Goal: Information Seeking & Learning: Find specific fact

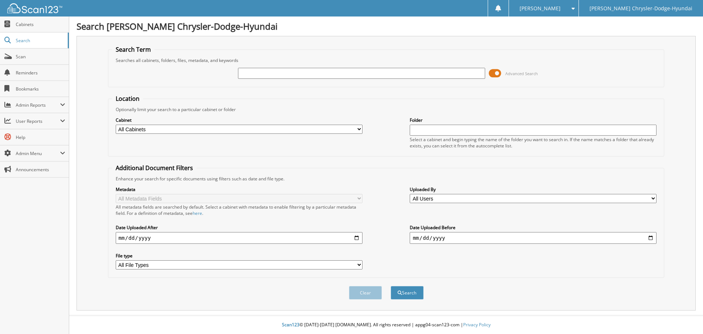
click at [250, 76] on input "text" at bounding box center [361, 73] width 247 height 11
type input "72644"
click at [391, 286] on button "Search" at bounding box center [407, 293] width 33 height 14
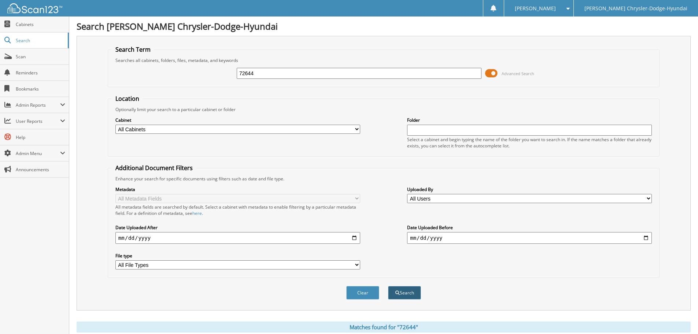
click at [406, 290] on button "Search" at bounding box center [404, 293] width 33 height 14
click at [490, 75] on span at bounding box center [491, 73] width 12 height 11
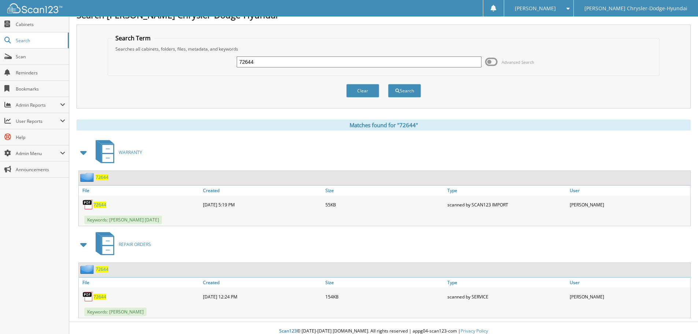
scroll to position [18, 0]
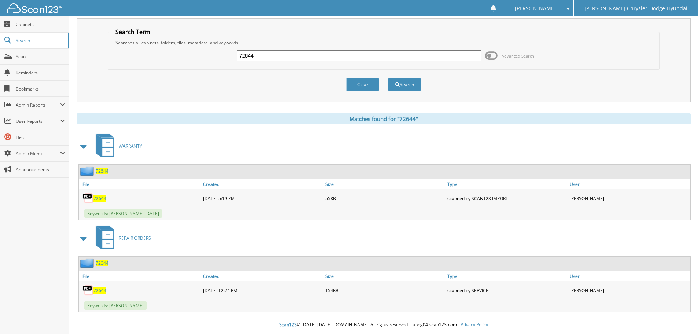
click at [103, 264] on span "72644" at bounding box center [102, 263] width 13 height 6
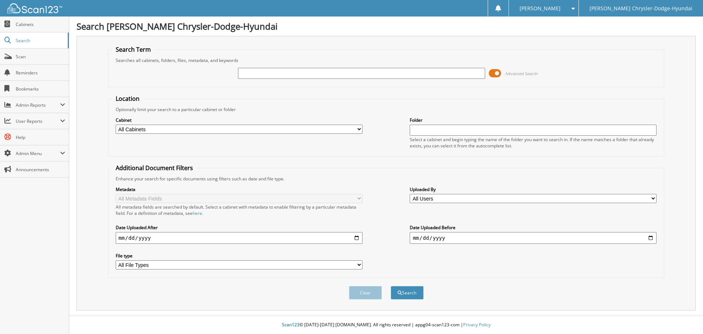
click at [256, 73] on input "text" at bounding box center [361, 73] width 247 height 11
click at [493, 75] on span at bounding box center [495, 73] width 12 height 11
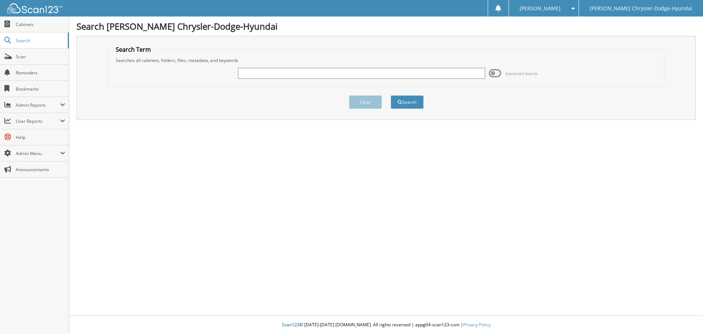
click at [415, 74] on input "text" at bounding box center [361, 73] width 247 height 11
type input "72889"
click at [391, 95] on button "Search" at bounding box center [407, 102] width 33 height 14
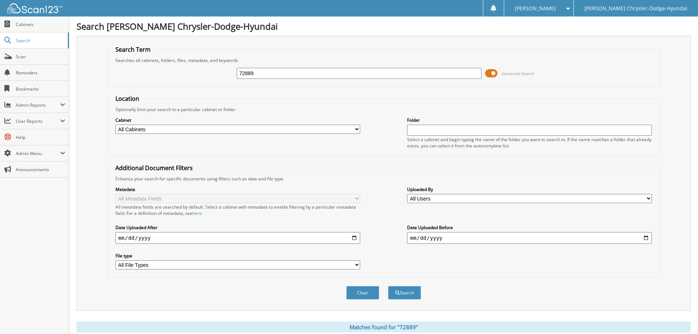
click at [488, 71] on span at bounding box center [491, 73] width 12 height 11
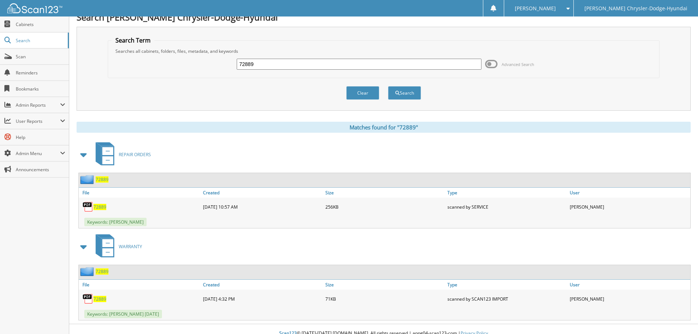
scroll to position [18, 0]
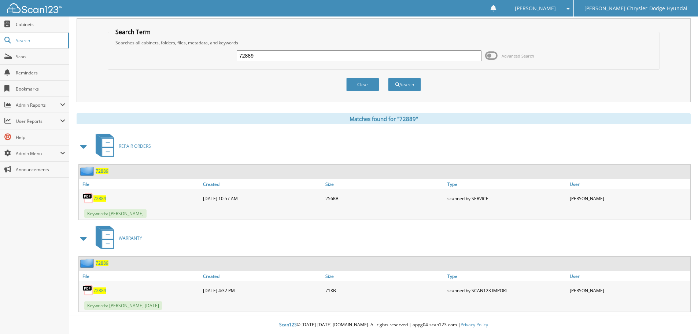
click at [103, 172] on span "72889" at bounding box center [102, 171] width 13 height 6
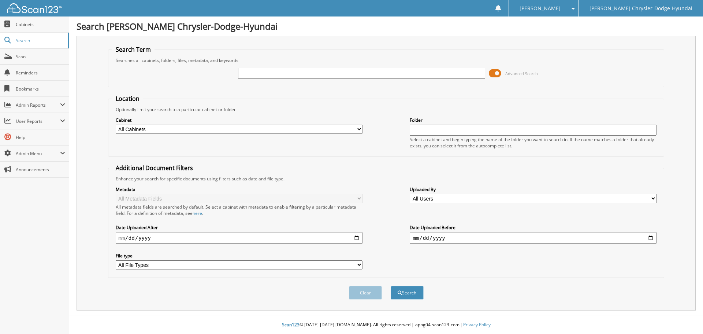
click at [280, 75] on input "text" at bounding box center [361, 73] width 247 height 11
type input "72664"
click at [498, 75] on span at bounding box center [495, 73] width 12 height 11
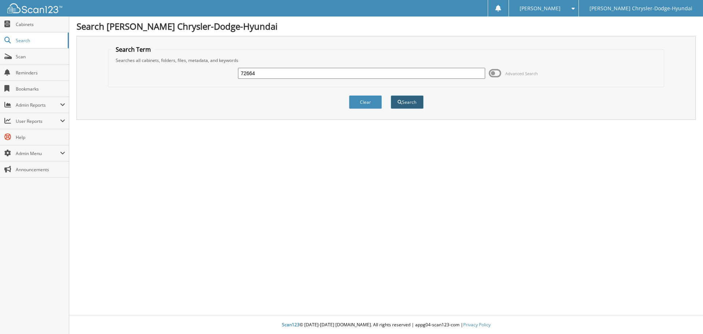
click at [411, 104] on button "Search" at bounding box center [407, 102] width 33 height 14
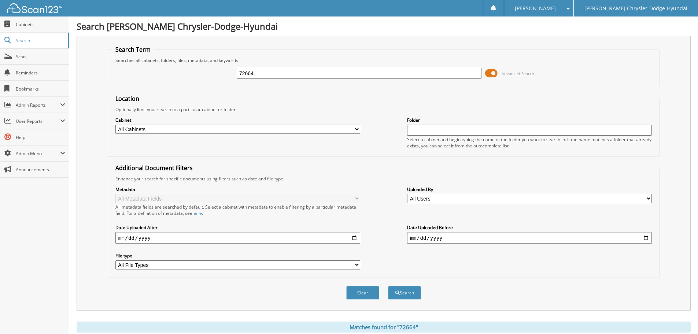
click at [488, 73] on span at bounding box center [491, 73] width 12 height 11
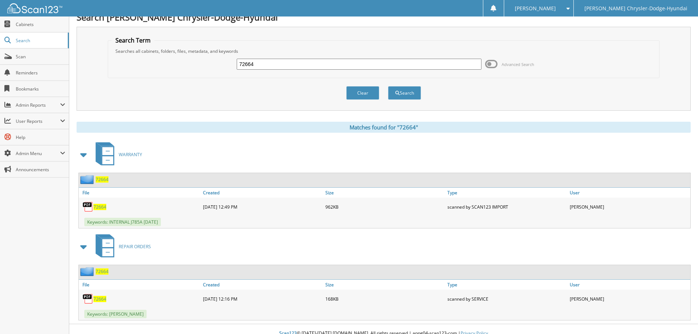
scroll to position [18, 0]
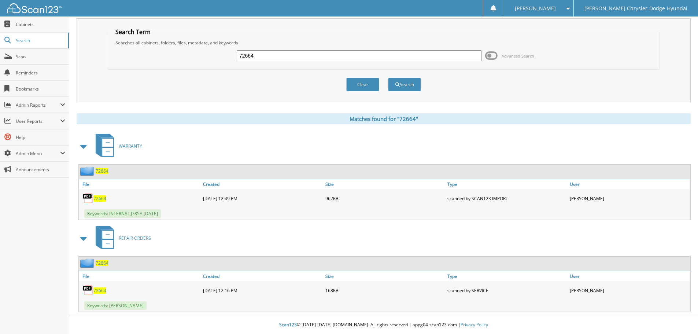
click at [101, 264] on span "72664" at bounding box center [102, 263] width 13 height 6
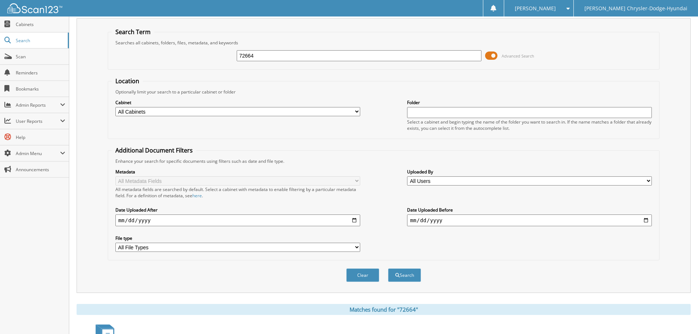
click at [491, 55] on span at bounding box center [491, 55] width 12 height 11
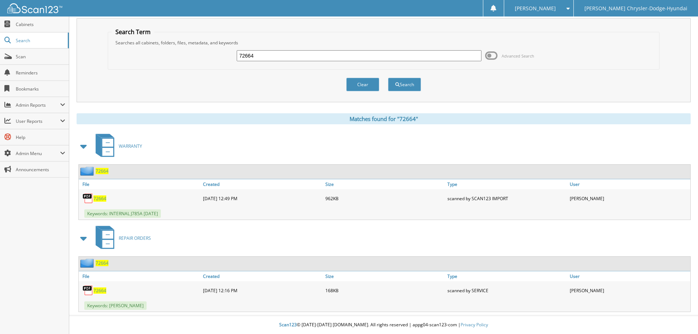
click at [269, 57] on input "72664" at bounding box center [359, 55] width 245 height 11
type input "72530"
click at [388, 78] on button "Search" at bounding box center [404, 85] width 33 height 14
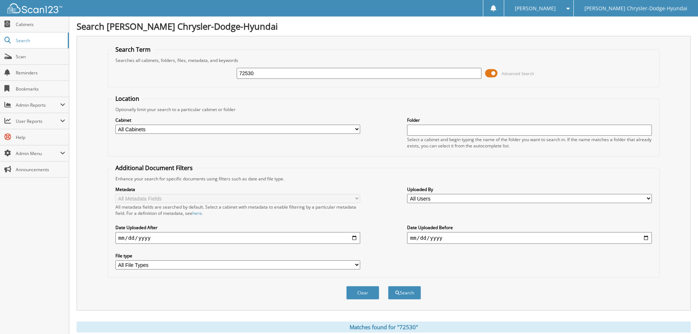
click at [491, 75] on span at bounding box center [491, 73] width 12 height 11
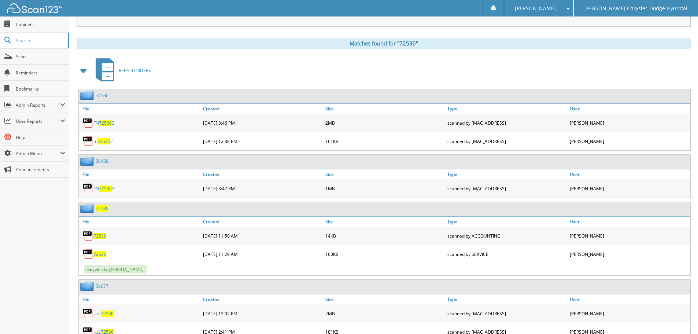
scroll to position [104, 0]
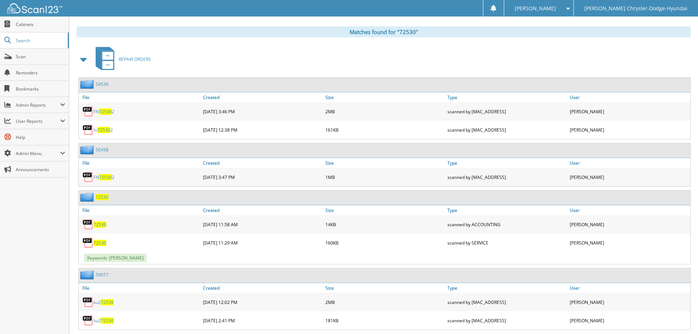
click at [104, 195] on span "72530" at bounding box center [102, 197] width 13 height 6
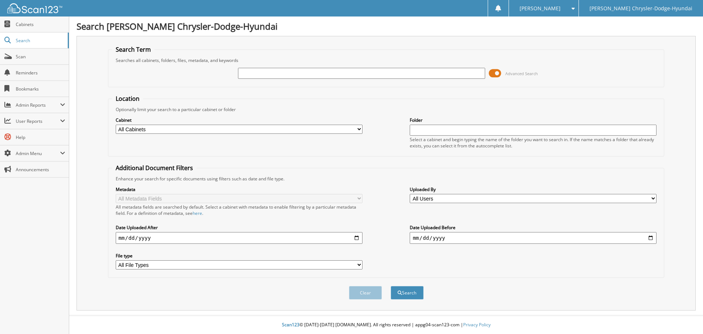
click at [454, 76] on input "text" at bounding box center [361, 73] width 247 height 11
type input "1"
click at [391, 286] on button "Search" at bounding box center [407, 293] width 33 height 14
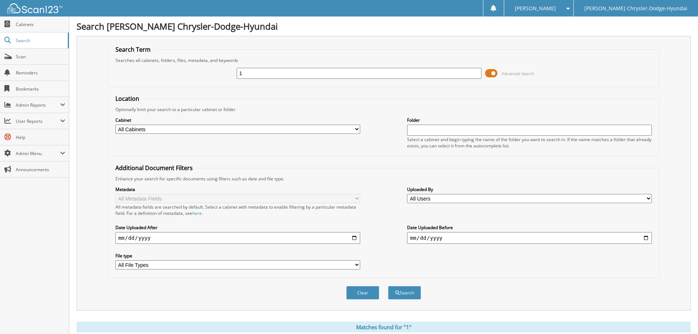
click at [491, 73] on span at bounding box center [491, 73] width 12 height 11
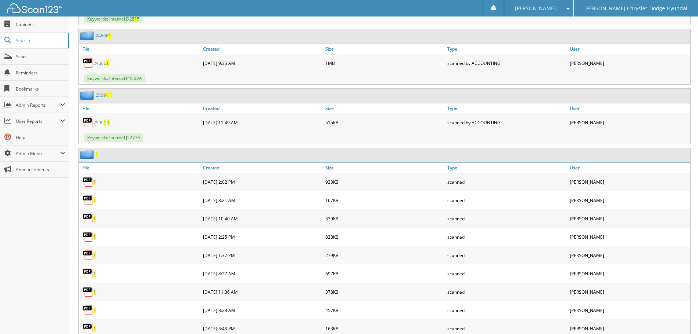
scroll to position [403, 0]
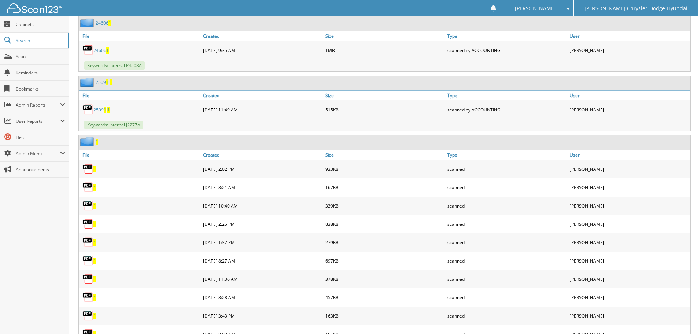
click at [217, 153] on link "Created" at bounding box center [262, 155] width 122 height 10
click at [91, 224] on img at bounding box center [87, 223] width 11 height 11
click at [90, 224] on img at bounding box center [87, 223] width 11 height 11
click at [89, 221] on img at bounding box center [87, 223] width 11 height 11
click at [86, 140] on img at bounding box center [87, 141] width 15 height 9
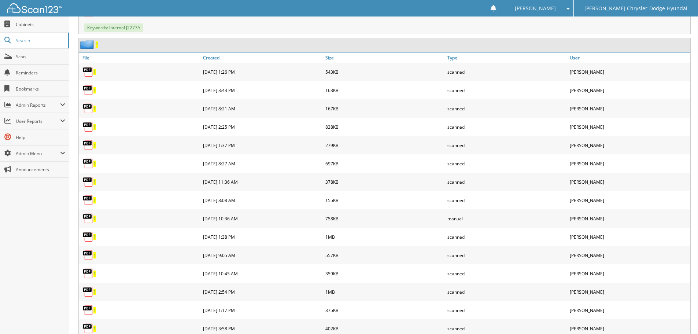
scroll to position [513, 0]
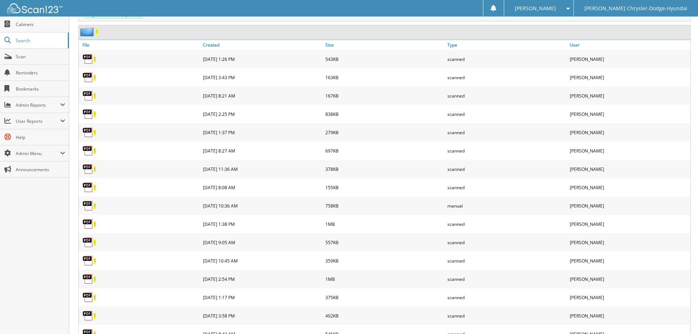
click at [91, 278] on img at bounding box center [87, 278] width 11 height 11
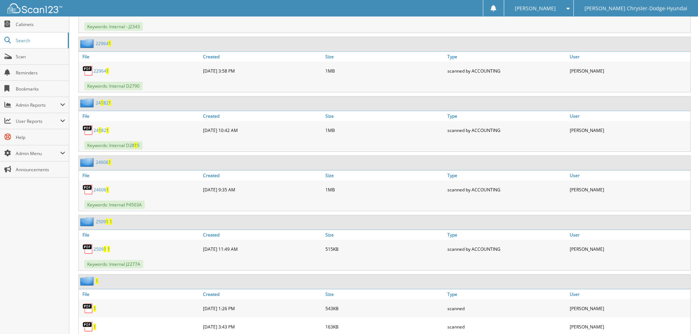
scroll to position [293, 0]
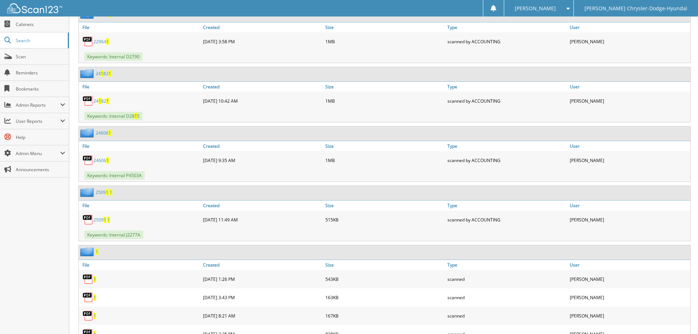
drag, startPoint x: 90, startPoint y: 250, endPoint x: 103, endPoint y: 251, distance: 12.8
click at [90, 251] on img at bounding box center [87, 251] width 15 height 9
click at [98, 251] on div "1" at bounding box center [384, 252] width 611 height 14
click at [97, 251] on span "1" at bounding box center [97, 251] width 3 height 6
